Goal: Transaction & Acquisition: Purchase product/service

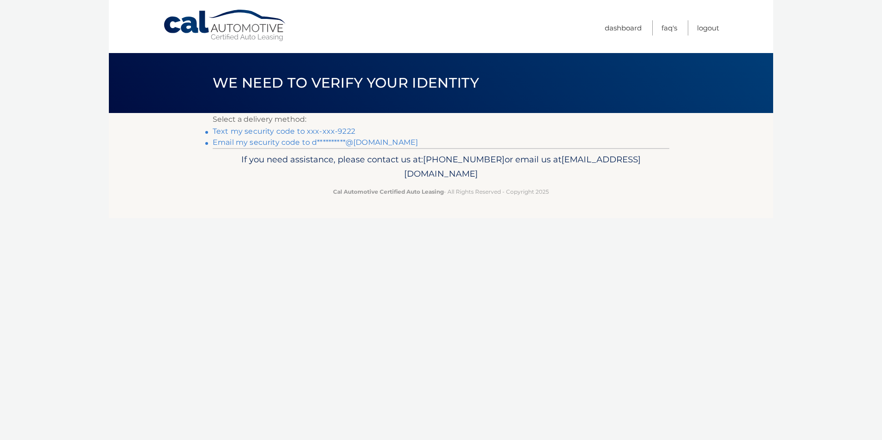
click at [322, 133] on link "Text my security code to xxx-xxx-9222" at bounding box center [284, 131] width 143 height 9
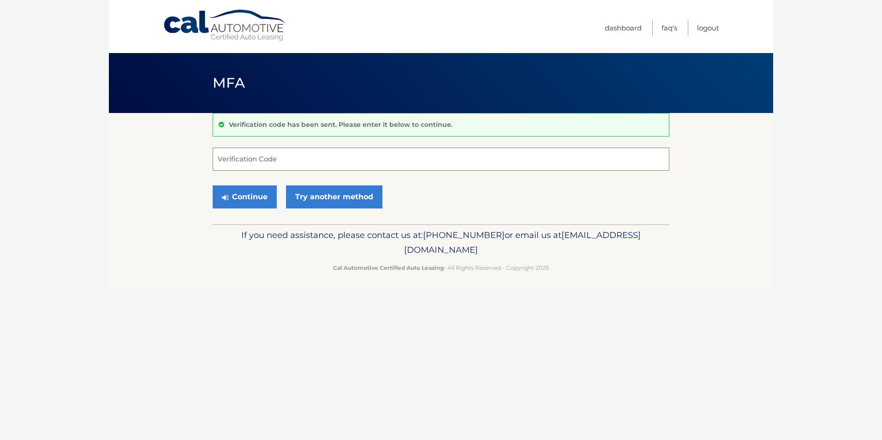
click at [323, 154] on input "Verification Code" at bounding box center [441, 159] width 457 height 23
click at [288, 161] on input "Verification Code" at bounding box center [441, 159] width 457 height 23
type input "126915"
click at [255, 201] on button "Continue" at bounding box center [245, 196] width 64 height 23
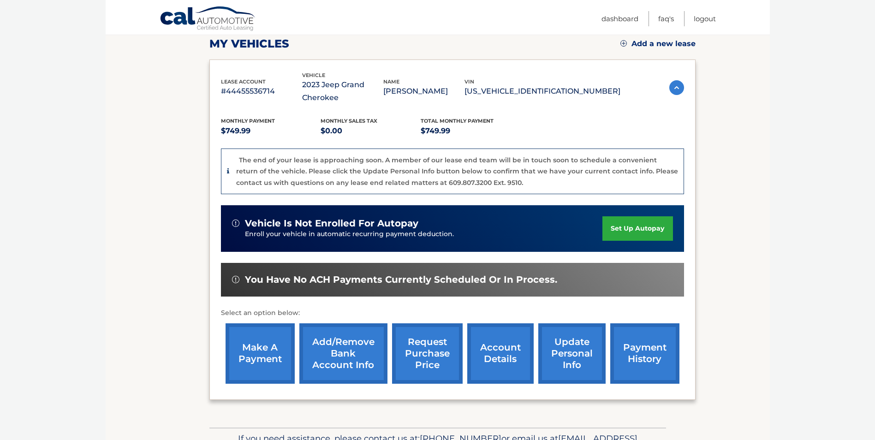
scroll to position [189, 0]
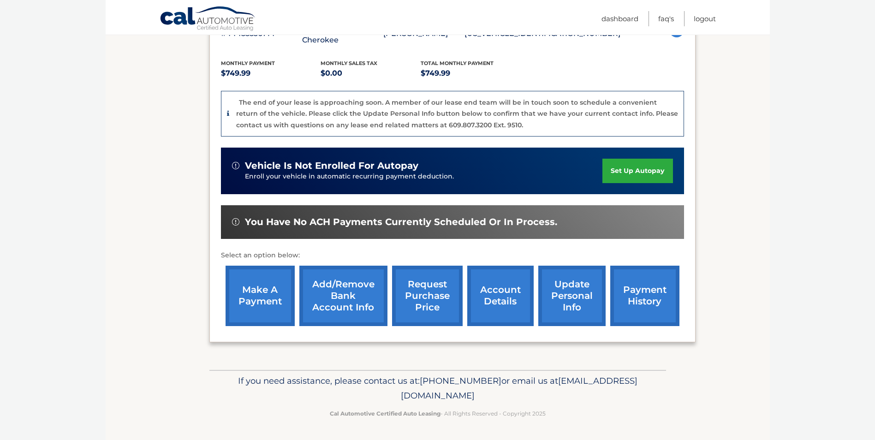
click at [257, 302] on link "make a payment" at bounding box center [260, 296] width 69 height 60
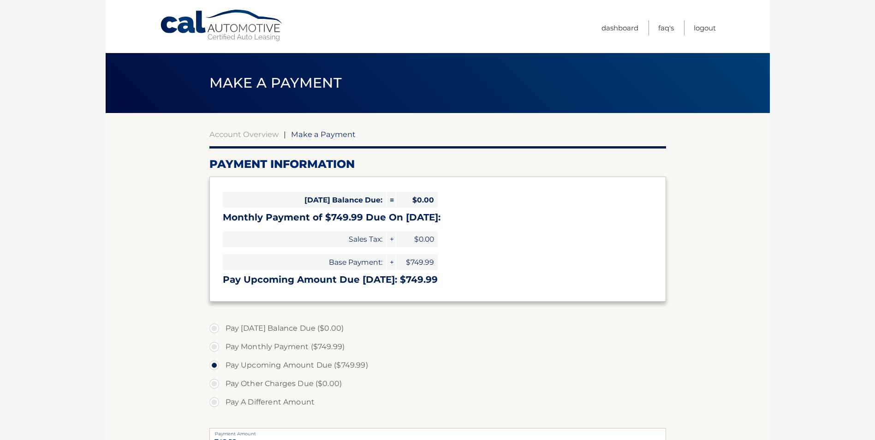
select select "YzczMmNhMGUtNjE3Mi00OWQ5LTg1MTUtODI0ZTgxMWQzNGQ2"
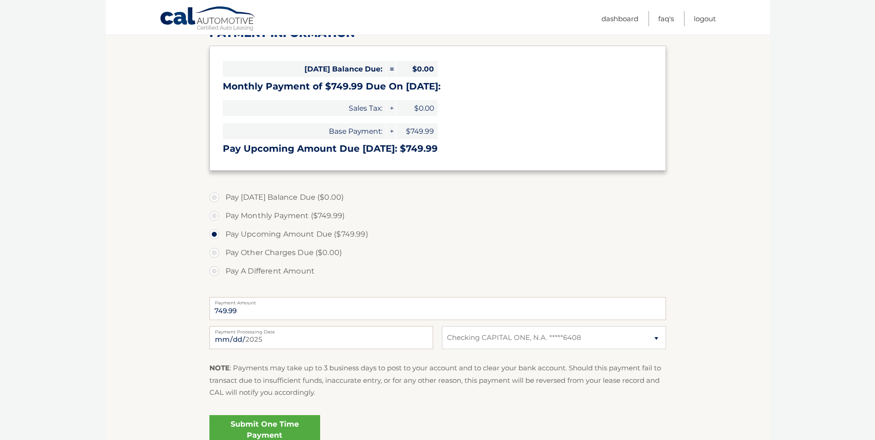
scroll to position [184, 0]
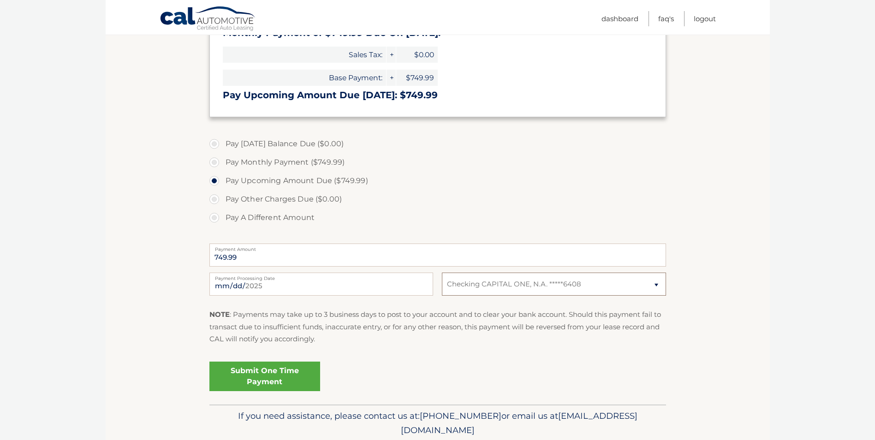
click at [634, 291] on select "Select Bank Account Checking CAPITAL ONE, N.A. *****6408" at bounding box center [554, 284] width 224 height 23
select select
click at [442, 273] on select "Select Bank Account Checking CAPITAL ONE, N.A. *****6408" at bounding box center [554, 284] width 224 height 23
click at [591, 289] on select "Select Bank Account Checking CAPITAL ONE, N.A. *****6408" at bounding box center [554, 284] width 224 height 23
click at [611, 352] on div "NOTE : Payments may take up to 3 business days to post to your account and to c…" at bounding box center [437, 330] width 457 height 43
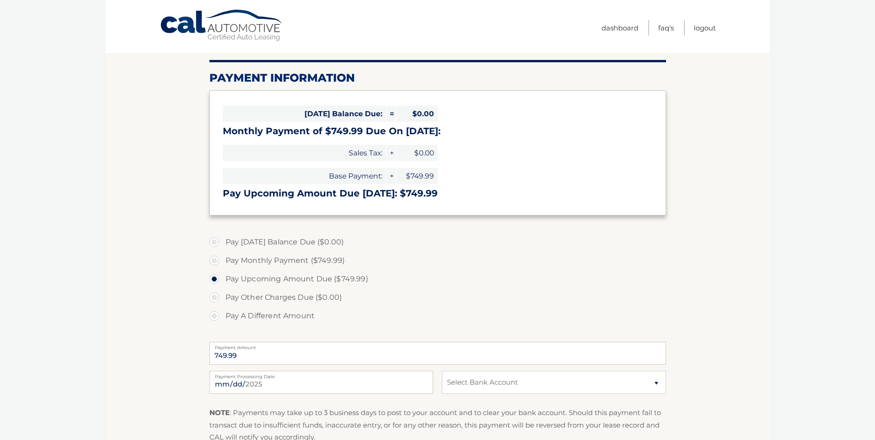
scroll to position [0, 0]
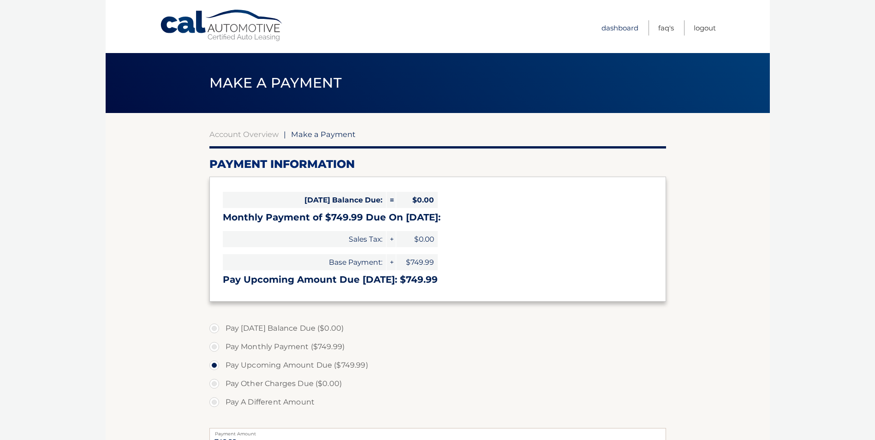
click at [622, 27] on link "Dashboard" at bounding box center [619, 27] width 37 height 15
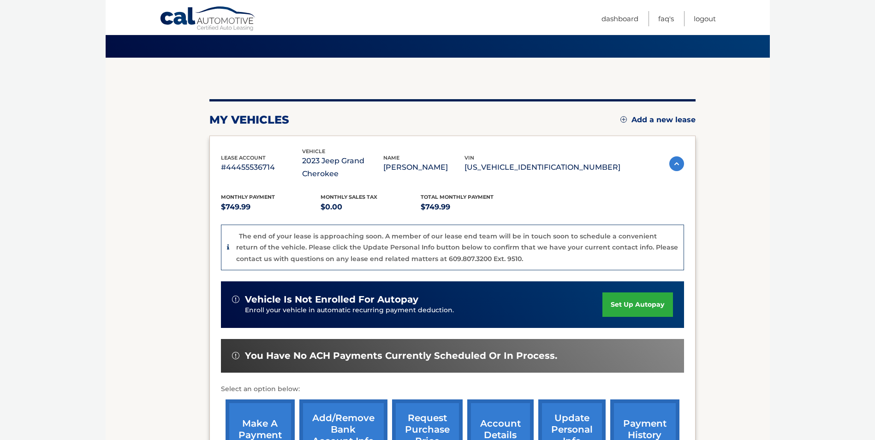
scroll to position [189, 0]
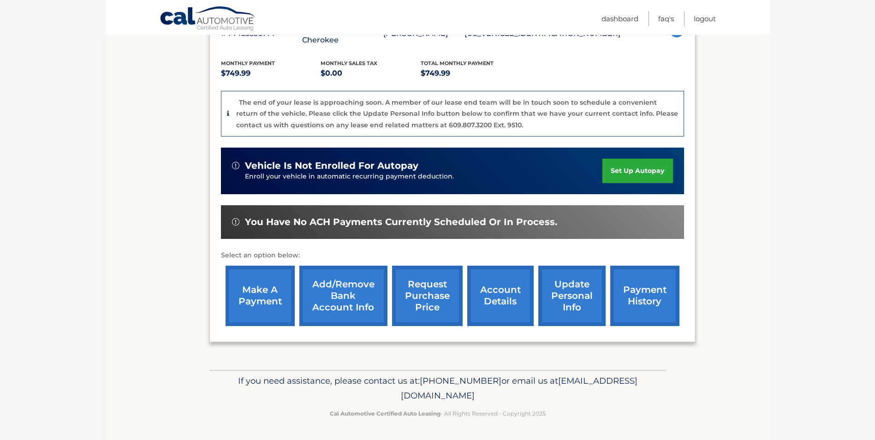
click at [329, 310] on link "Add/Remove bank account info" at bounding box center [343, 296] width 88 height 60
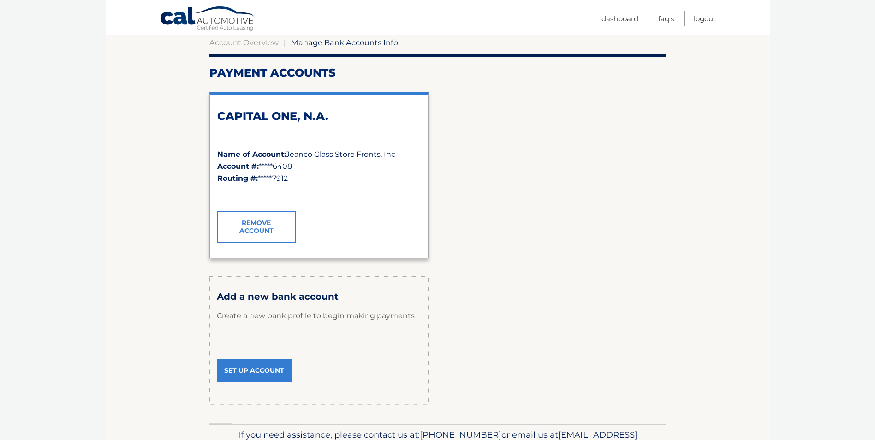
scroll to position [92, 0]
click at [270, 375] on link "Set Up Account" at bounding box center [254, 369] width 75 height 23
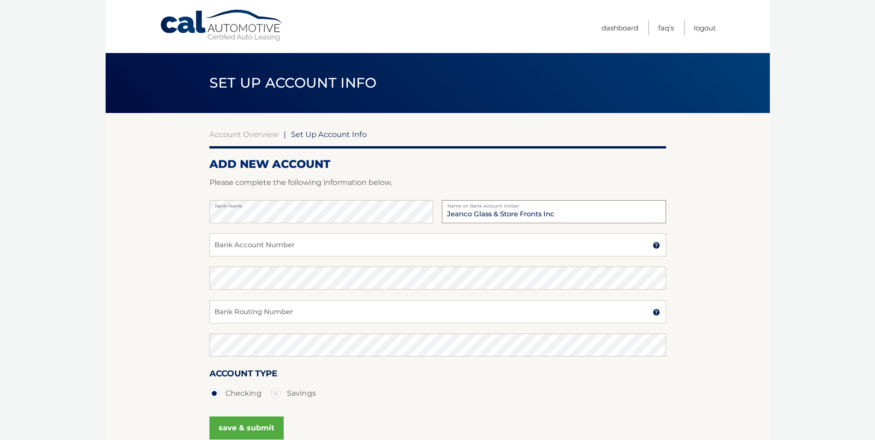
type input "Jeanco Glass & Store Fronts Inc"
click at [281, 250] on input "Bank Account Number" at bounding box center [437, 244] width 457 height 23
type input "9154006564"
click at [300, 309] on input "Bank Routing Number" at bounding box center [437, 311] width 457 height 23
type input "021407912"
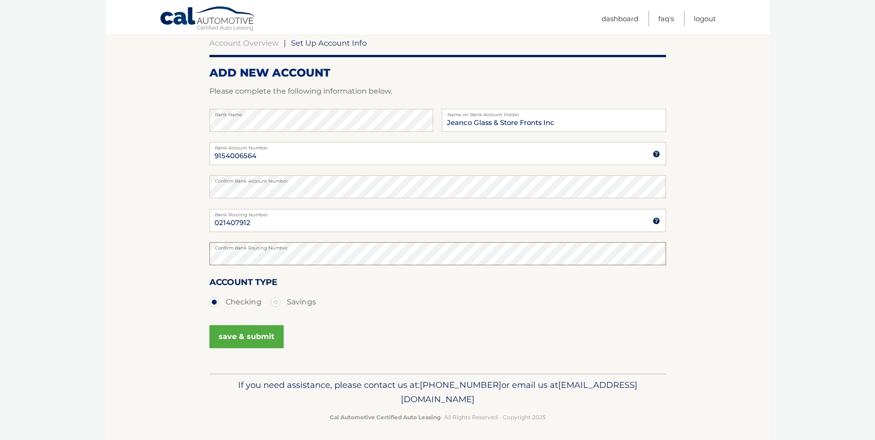
scroll to position [92, 0]
click at [261, 335] on button "save & submit" at bounding box center [246, 335] width 74 height 23
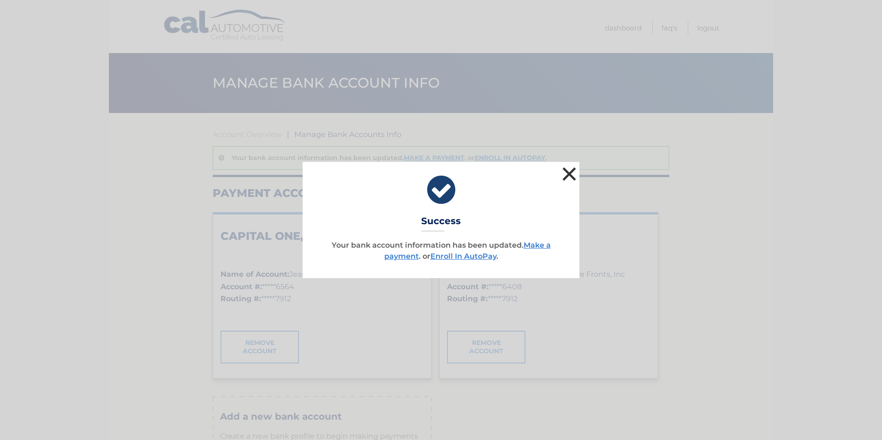
click at [571, 176] on button "×" at bounding box center [569, 174] width 18 height 18
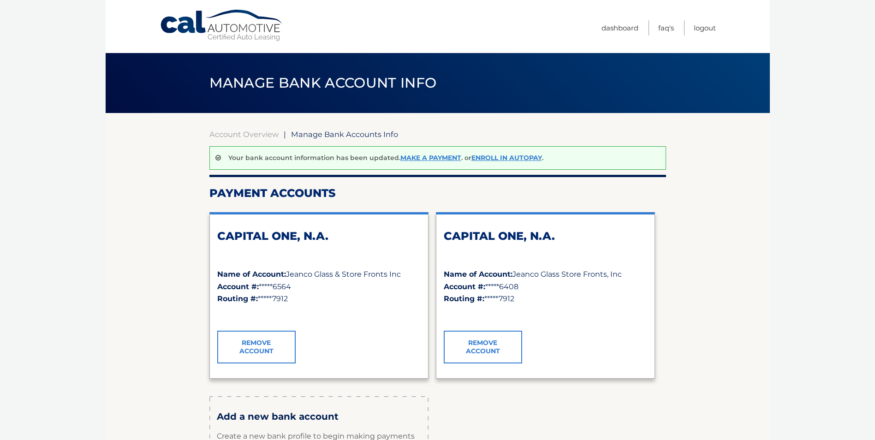
click at [486, 355] on link "Remove Account" at bounding box center [483, 347] width 78 height 32
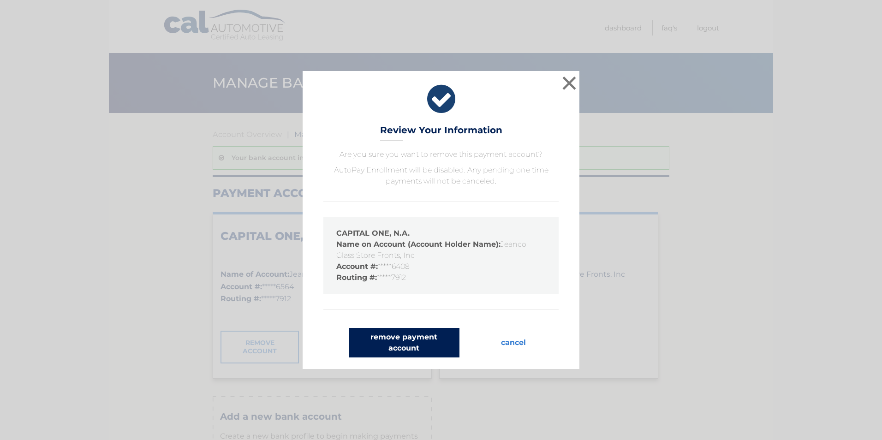
click at [407, 348] on button "remove payment account" at bounding box center [404, 343] width 111 height 30
click at [406, 346] on button "remove payment account" at bounding box center [404, 343] width 111 height 30
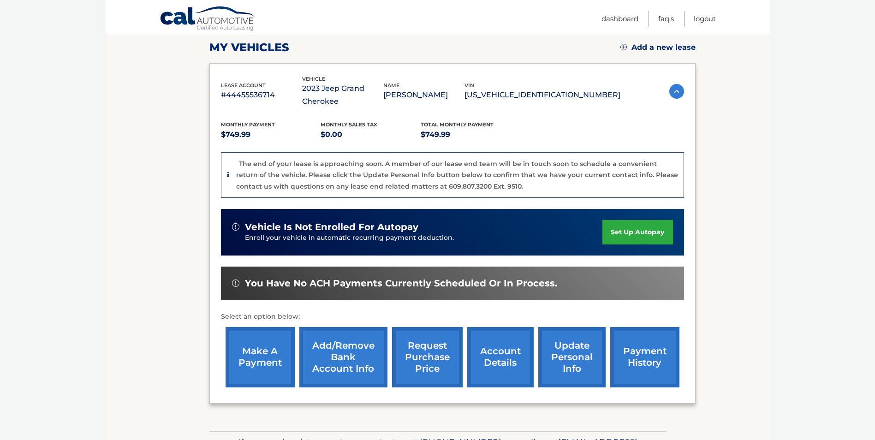
scroll to position [138, 0]
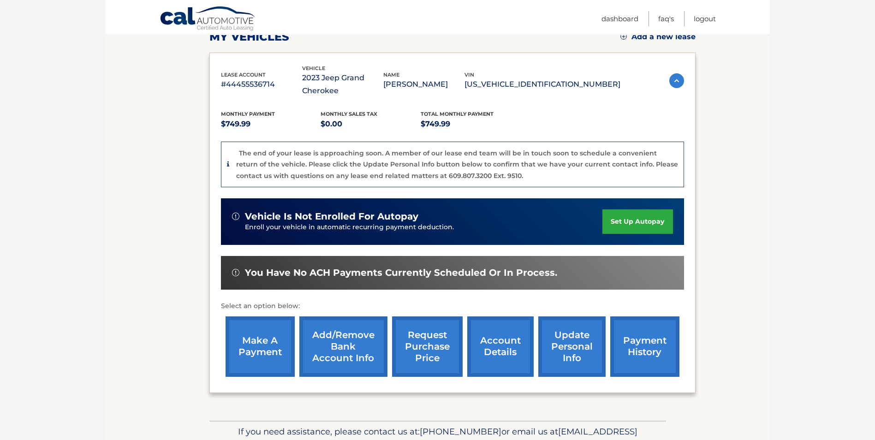
click at [268, 355] on link "make a payment" at bounding box center [260, 346] width 69 height 60
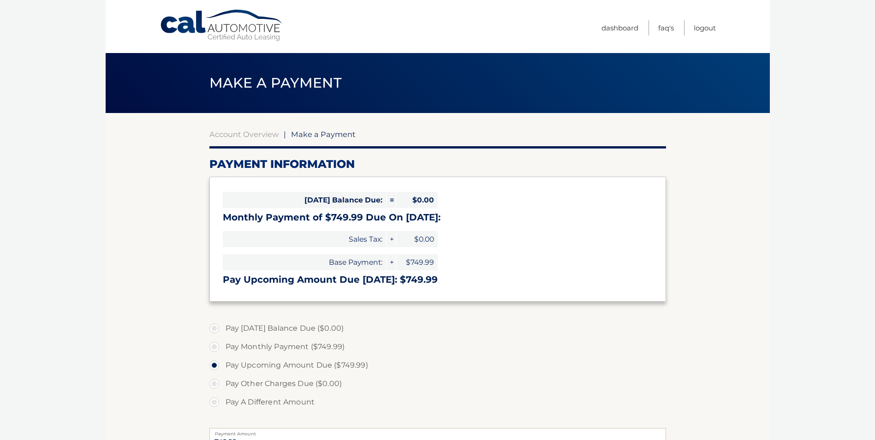
select select "NjQ1OGViYTEtOGYxNC00YTMxLWIzNmMtNzMyNjQ0NmFhZWVm"
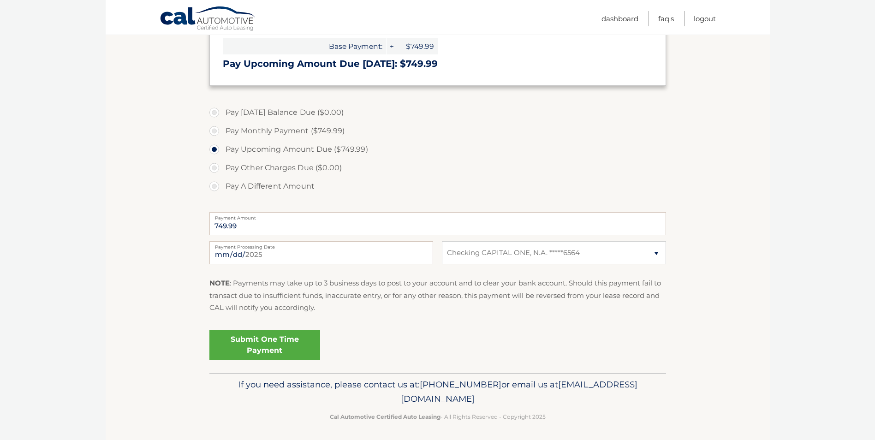
scroll to position [219, 0]
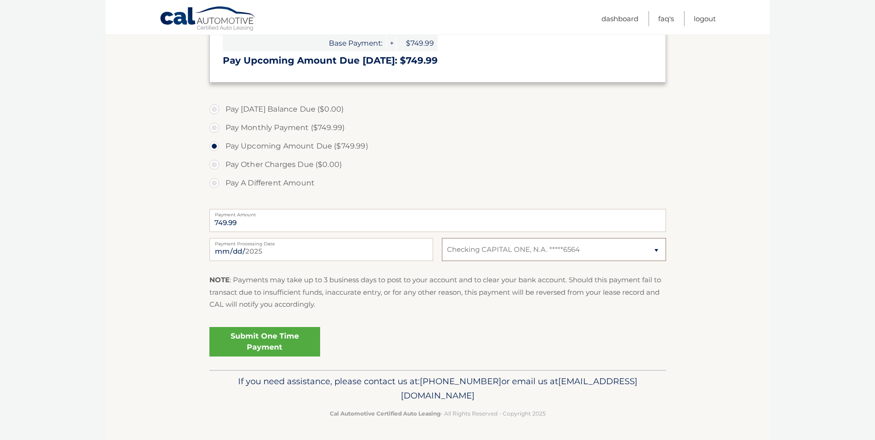
click at [500, 248] on select "Select Bank Account Checking CAPITAL ONE, N.A. *****6564" at bounding box center [554, 249] width 224 height 23
click at [442, 238] on select "Select Bank Account Checking CAPITAL ONE, N.A. *****6564" at bounding box center [554, 249] width 224 height 23
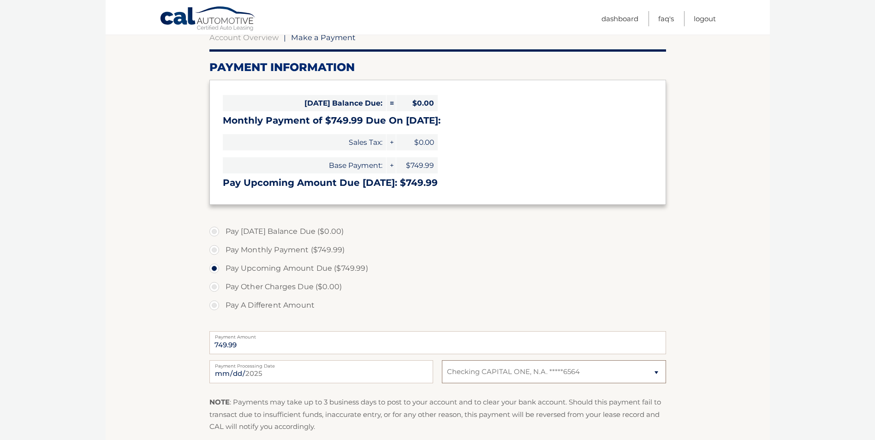
scroll to position [0, 0]
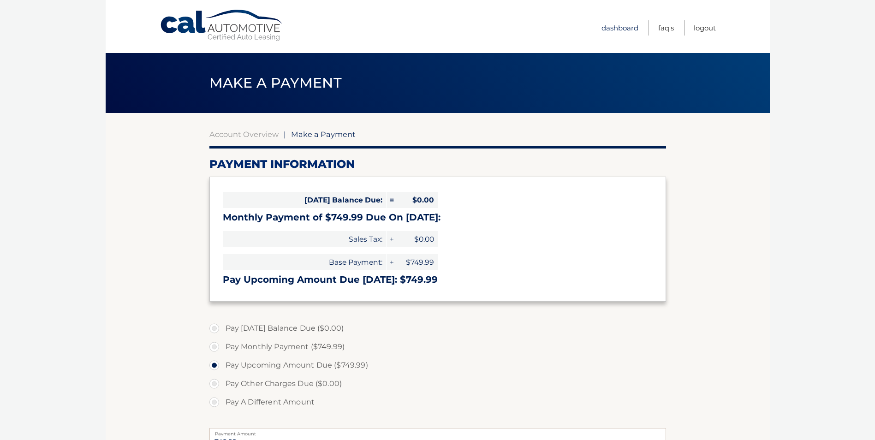
click at [611, 34] on link "Dashboard" at bounding box center [619, 27] width 37 height 15
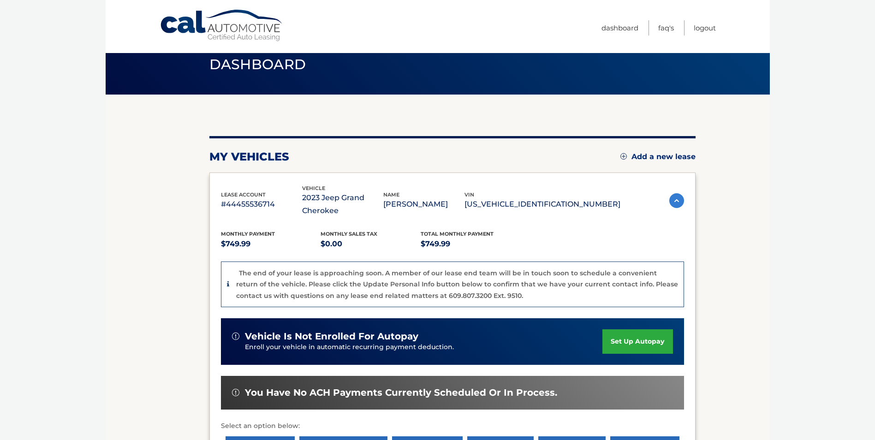
scroll to position [184, 0]
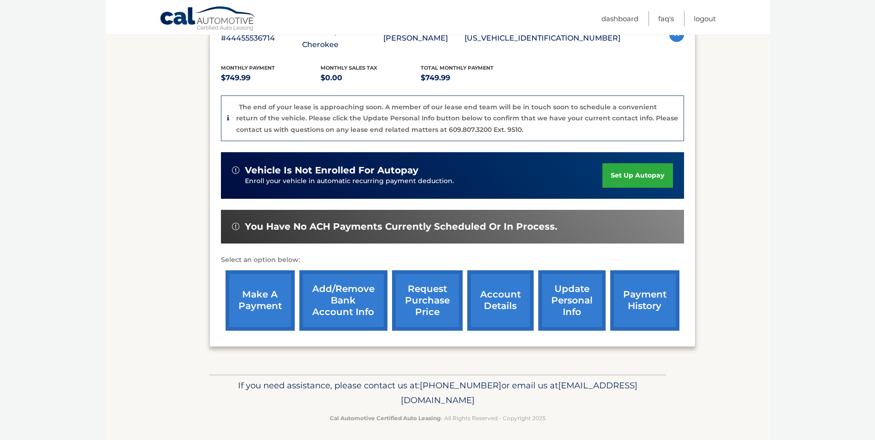
click at [360, 318] on link "Add/Remove bank account info" at bounding box center [343, 300] width 88 height 60
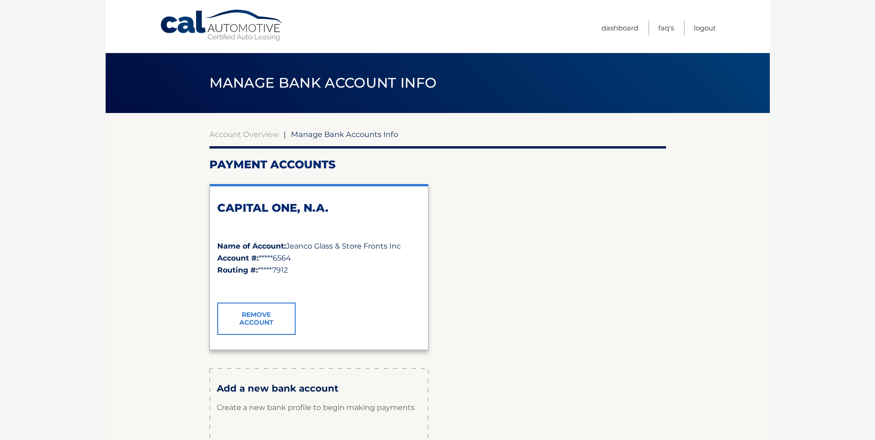
click at [316, 250] on span "Jeanco Glass & Store Fronts Inc" at bounding box center [343, 246] width 115 height 9
click at [259, 255] on span "*****6564" at bounding box center [275, 258] width 32 height 9
click at [288, 203] on h2 "CAPITAL ONE, N.A." at bounding box center [318, 208] width 203 height 14
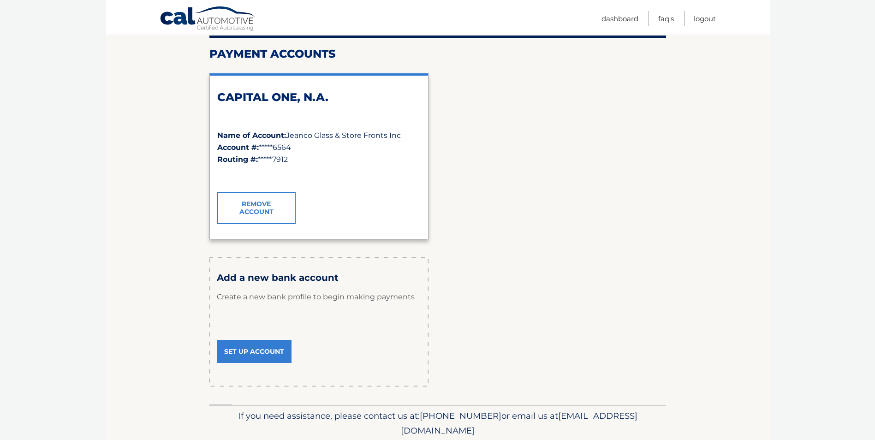
scroll to position [145, 0]
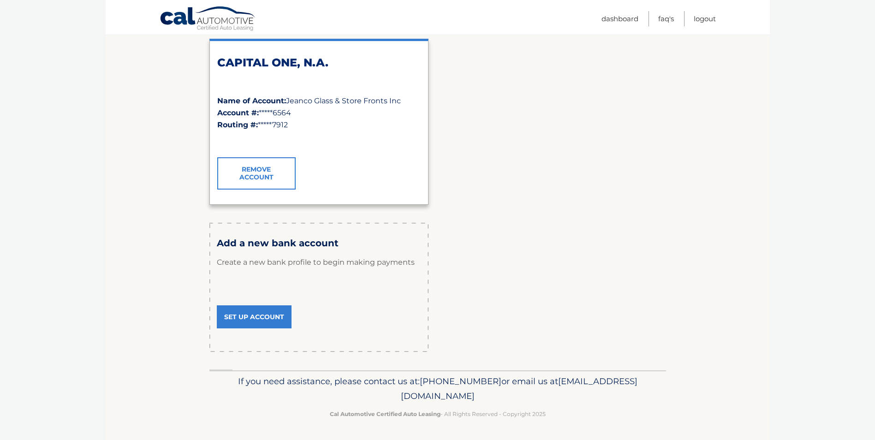
click at [268, 174] on link "Remove Account" at bounding box center [256, 173] width 78 height 32
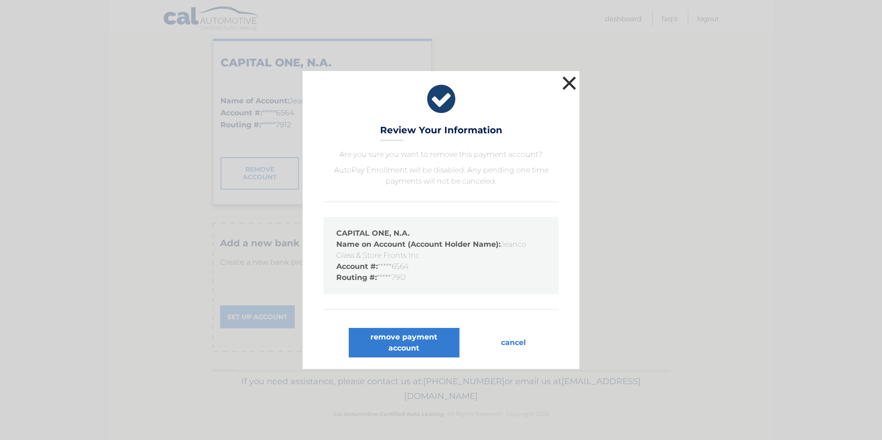
click at [574, 85] on button "×" at bounding box center [569, 83] width 18 height 18
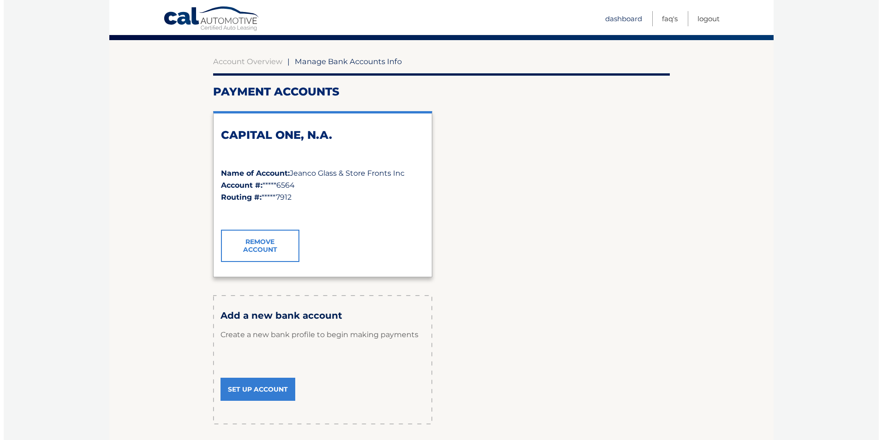
scroll to position [0, 0]
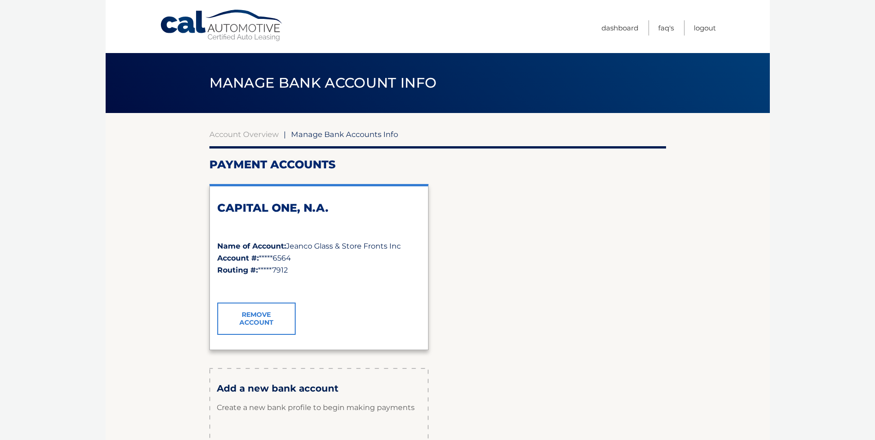
click at [270, 324] on link "Remove Account" at bounding box center [256, 319] width 78 height 32
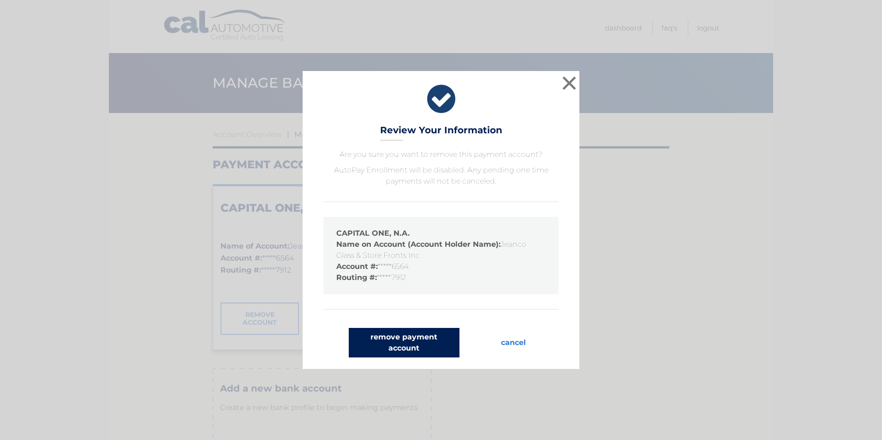
click at [415, 344] on button "remove payment account" at bounding box center [404, 343] width 111 height 30
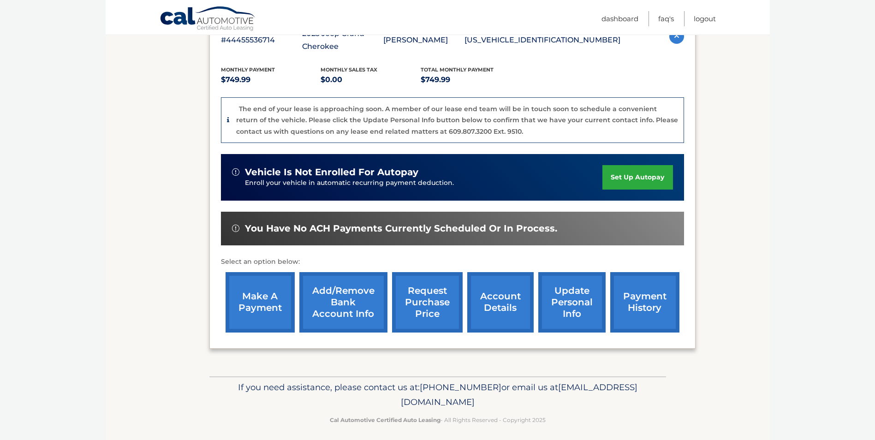
scroll to position [184, 0]
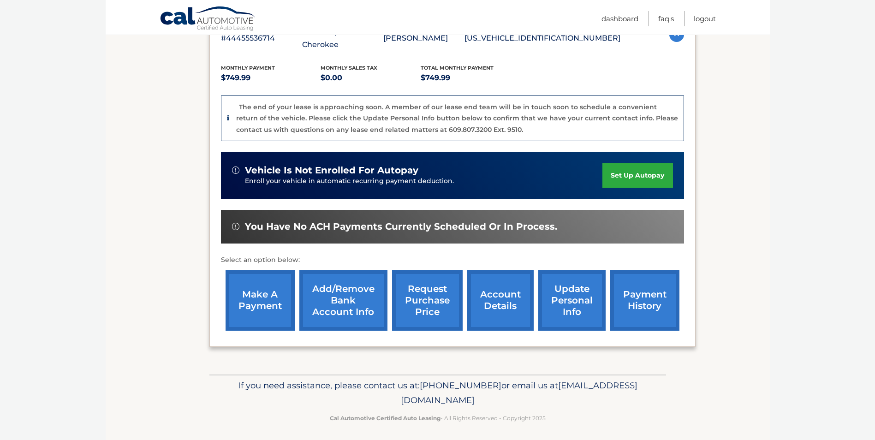
click at [343, 307] on link "Add/Remove bank account info" at bounding box center [343, 300] width 88 height 60
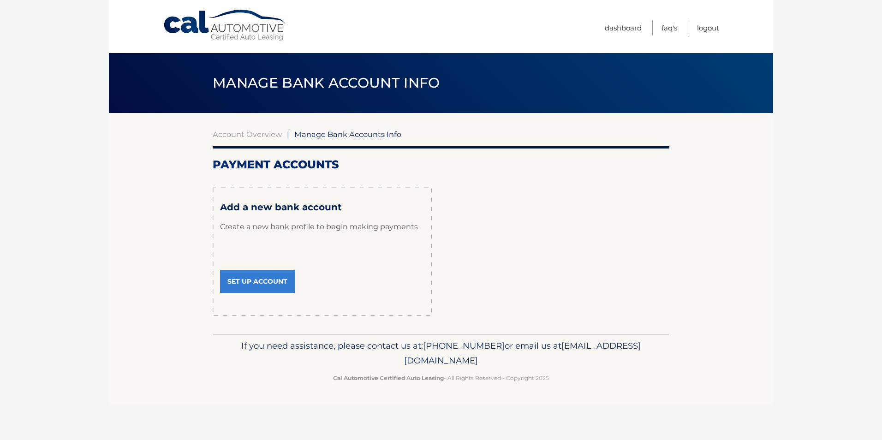
click at [271, 282] on link "Set Up Account" at bounding box center [257, 281] width 75 height 23
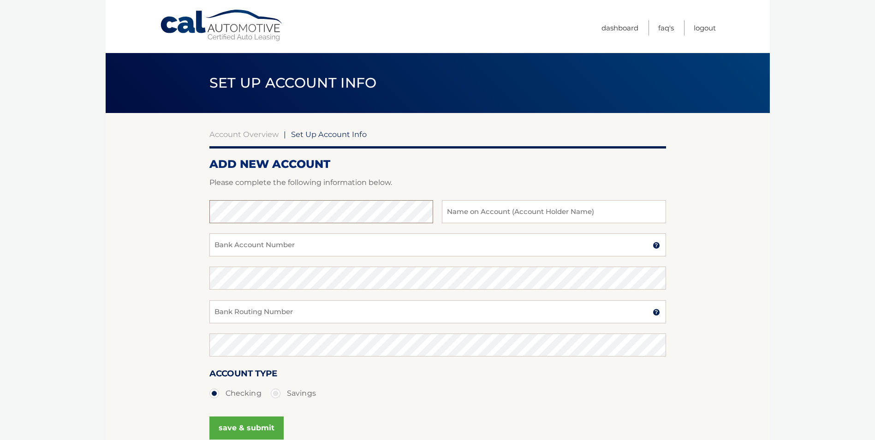
type input "Jeanco Glass & Store Fronts Inc"
type input "9154006564"
click at [292, 306] on input "Bank Routing Number" at bounding box center [437, 311] width 457 height 23
type input "021407912"
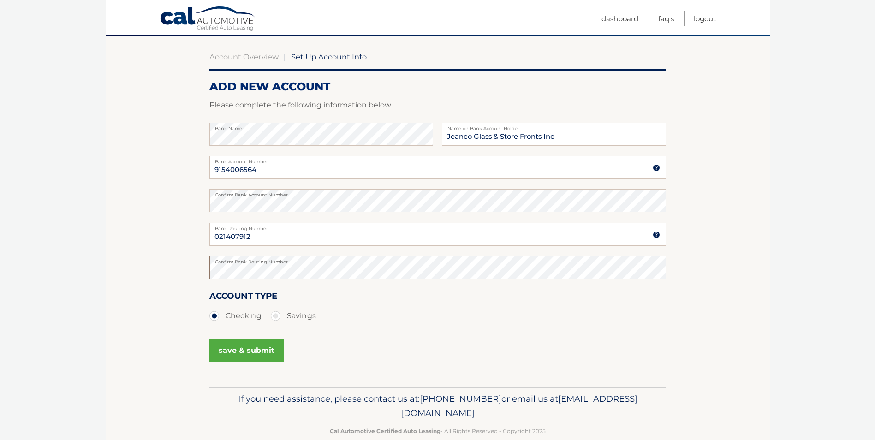
scroll to position [95, 0]
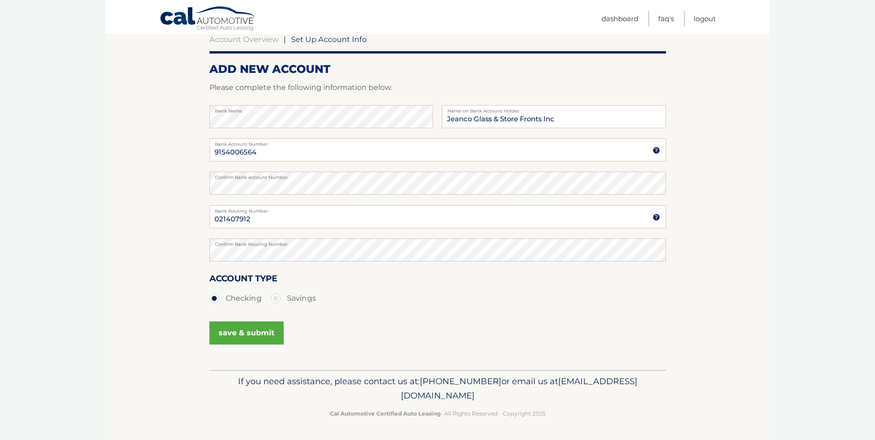
click at [248, 339] on button "save & submit" at bounding box center [246, 332] width 74 height 23
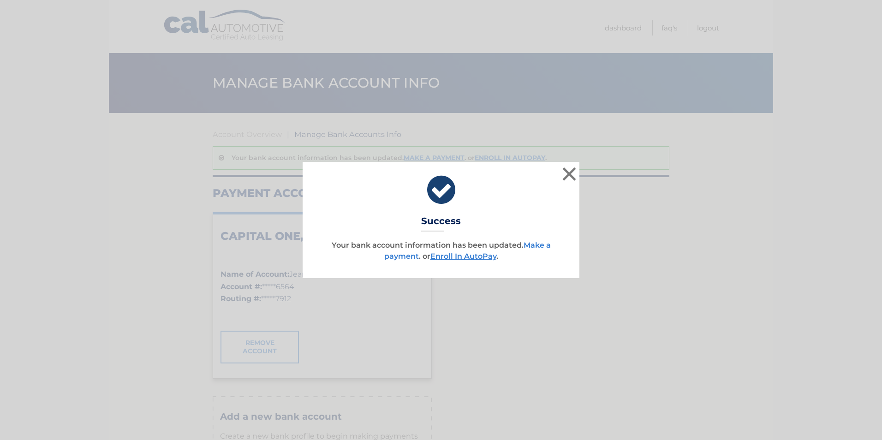
click at [392, 256] on link "Make a payment" at bounding box center [467, 251] width 167 height 20
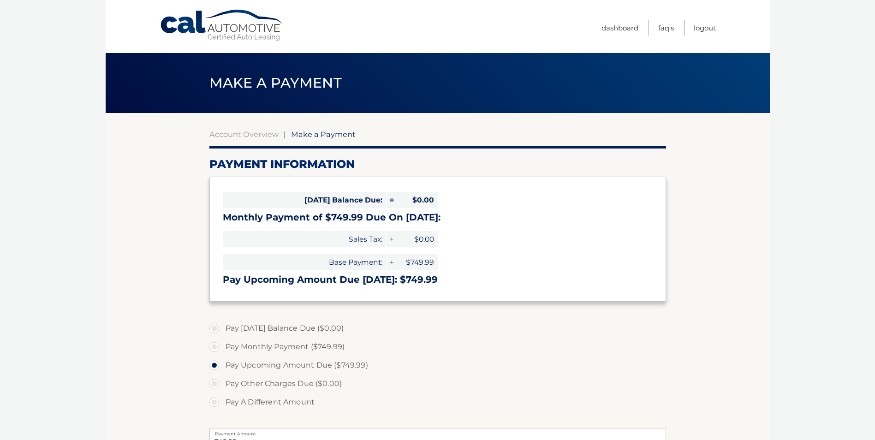
select select "NjMyMmZlYzAtMWZkYS00NjJhLWFjY2MtNjNjZWVkOTdlMjc5"
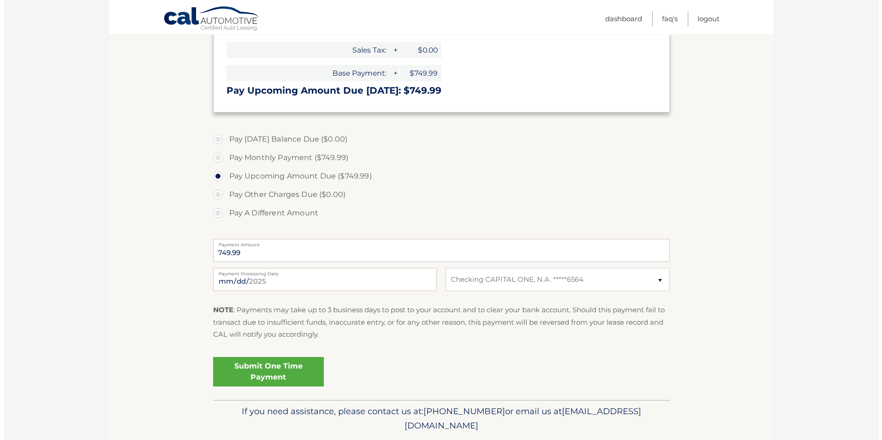
scroll to position [219, 0]
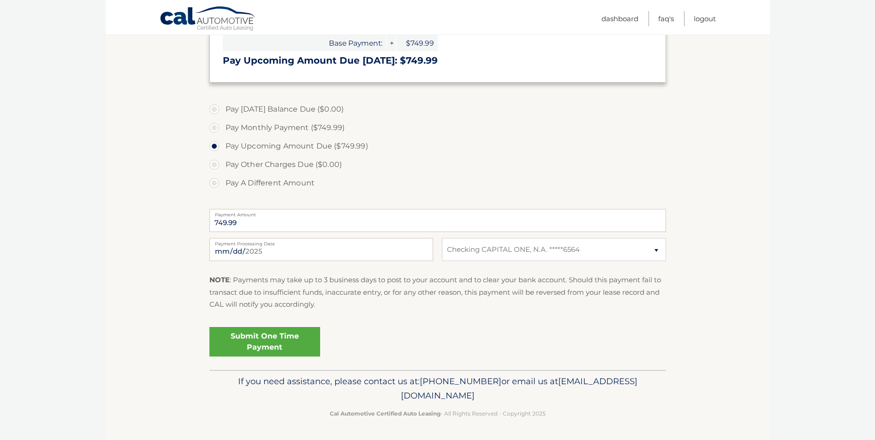
click at [269, 344] on link "Submit One Time Payment" at bounding box center [264, 342] width 111 height 30
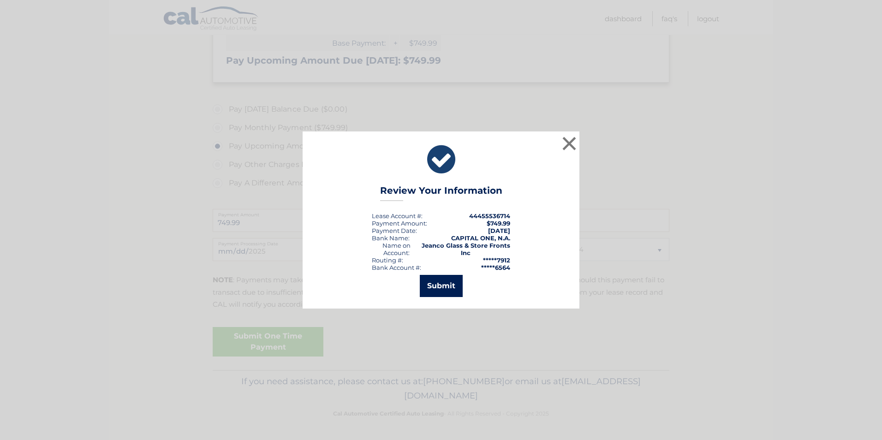
click at [458, 286] on button "Submit" at bounding box center [441, 286] width 43 height 22
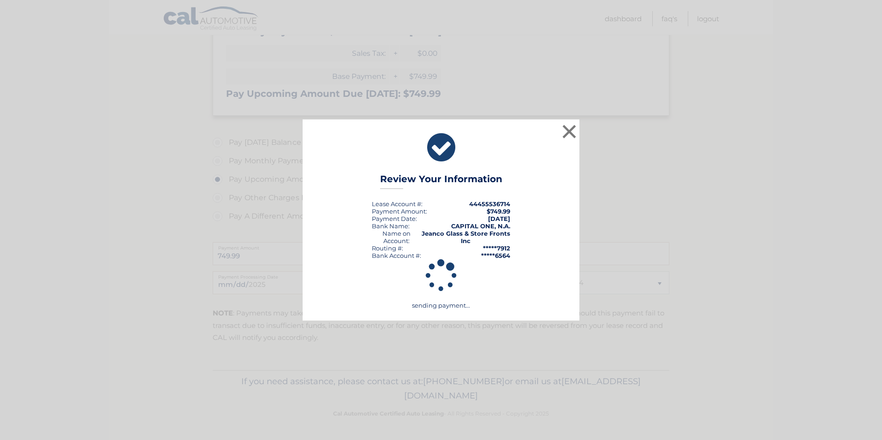
scroll to position [186, 0]
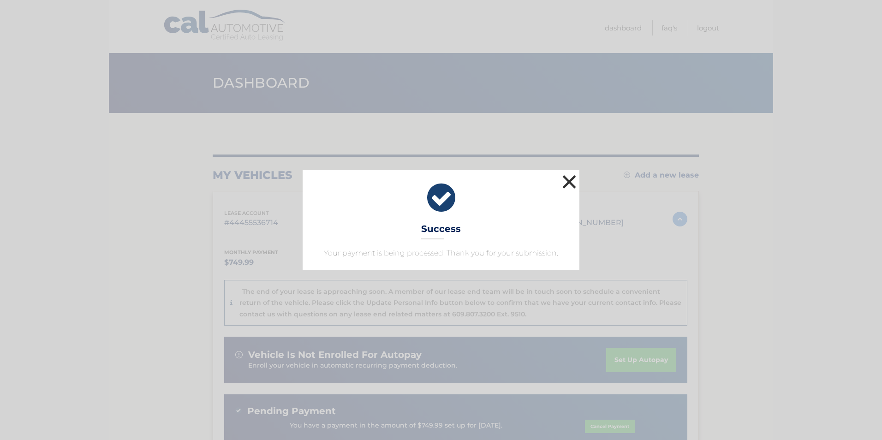
click at [574, 178] on button "×" at bounding box center [569, 181] width 18 height 18
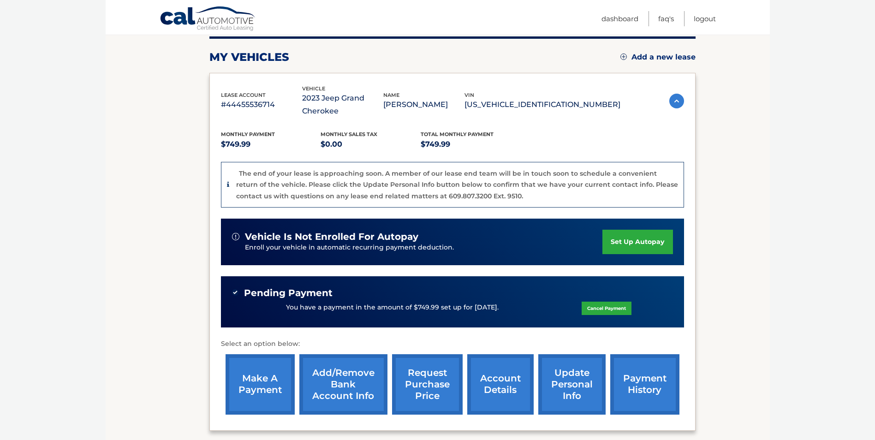
scroll to position [114, 0]
